Goal: Task Accomplishment & Management: Complete application form

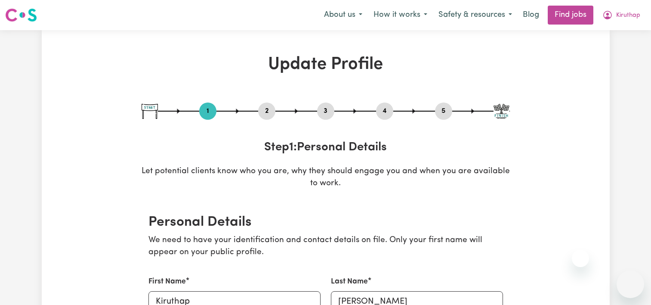
select select "[DEMOGRAPHIC_DATA]"
select select "[DEMOGRAPHIC_DATA] Citizen"
select select "Studying a healthcare related degree or qualification"
select select "50"
select select "65"
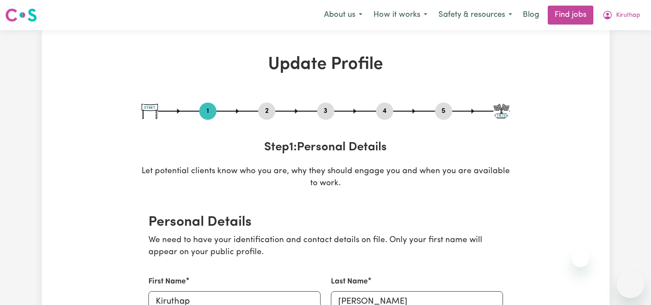
select select "75"
select select "100"
click at [442, 113] on button "5" at bounding box center [443, 110] width 17 height 11
select select "I am providing services through another platform"
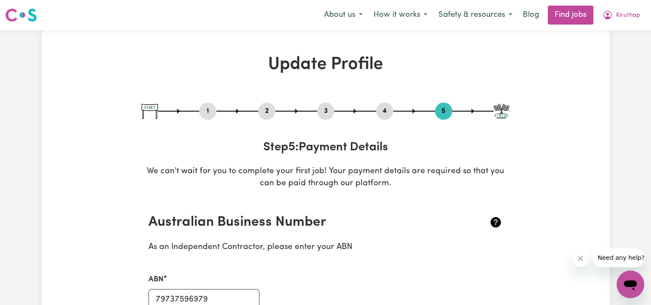
click at [416, 112] on icon at bounding box center [414, 111] width 7 height 7
click at [389, 112] on button "4" at bounding box center [384, 110] width 17 height 11
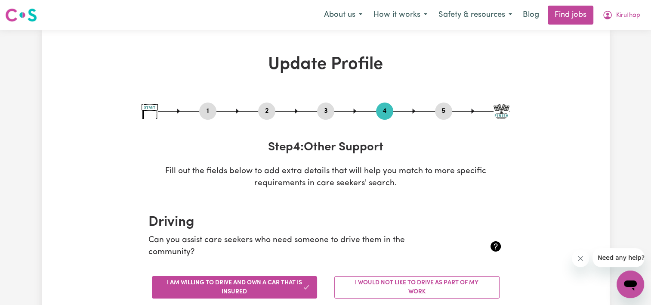
click at [329, 112] on button "3" at bounding box center [325, 110] width 17 height 11
select select "2022"
select select "Certificate III (Individual Support)"
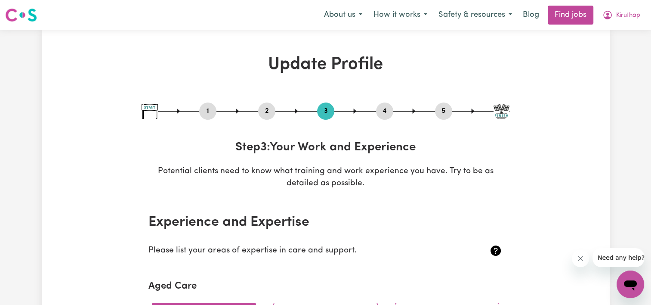
click at [270, 116] on button "2" at bounding box center [266, 110] width 17 height 11
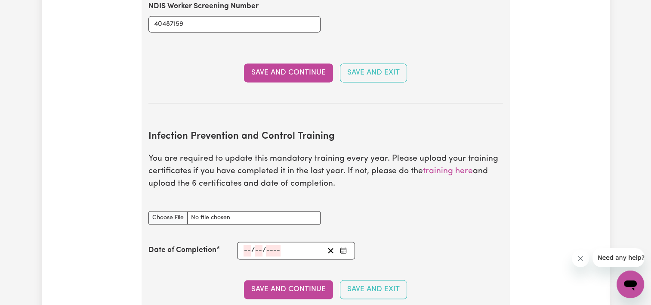
scroll to position [1378, 0]
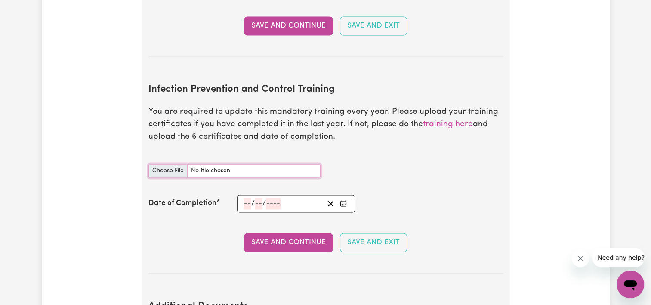
click at [171, 164] on input "Infection Prevention and Control Training document" at bounding box center [235, 170] width 172 height 13
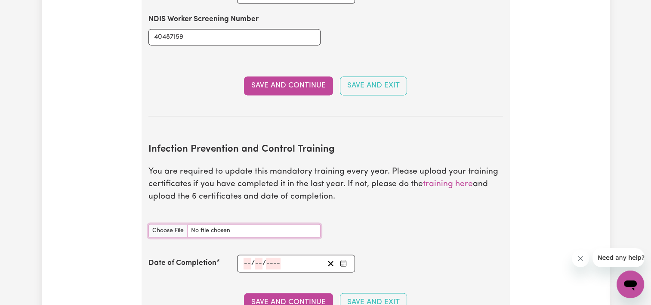
scroll to position [1249, 0]
